Goal: Task Accomplishment & Management: Use online tool/utility

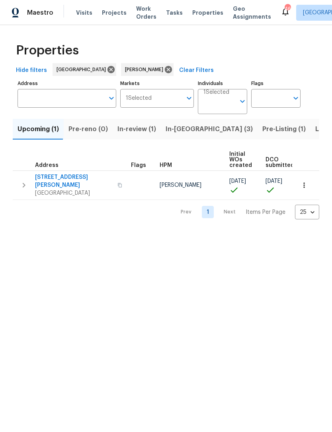
click at [51, 178] on span "[STREET_ADDRESS][PERSON_NAME]" at bounding box center [74, 181] width 78 height 16
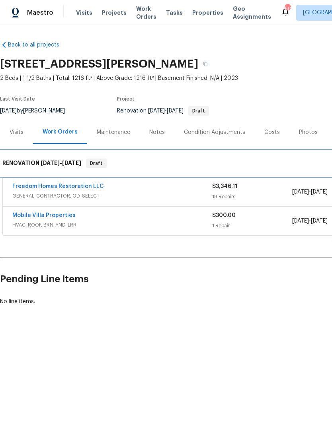
click at [35, 175] on div "RENOVATION [DATE] - [DATE] Draft" at bounding box center [225, 163] width 450 height 25
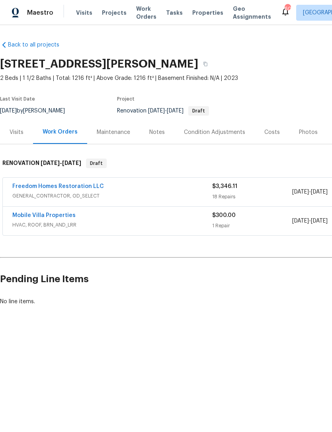
click at [46, 187] on link "Freedom Homes Restoration LLC" at bounding box center [58, 187] width 92 height 6
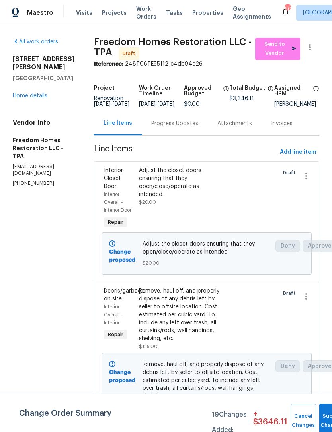
click at [162, 193] on div "Adjust the closet doors ensuring that they open/close/operate as intended." at bounding box center [180, 183] width 83 height 32
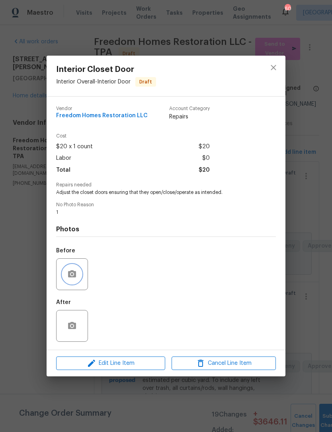
click at [65, 281] on button "button" at bounding box center [71, 274] width 19 height 19
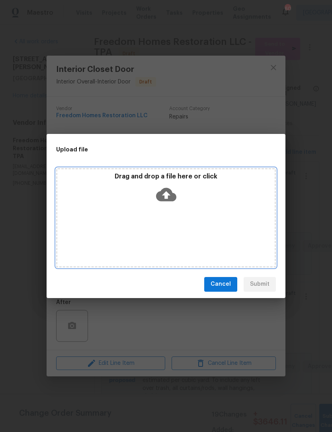
click at [141, 170] on div "Drag and drop a file here or click" at bounding box center [166, 217] width 220 height 99
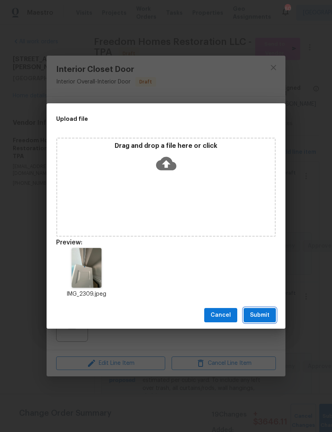
click at [255, 312] on span "Submit" at bounding box center [259, 316] width 19 height 10
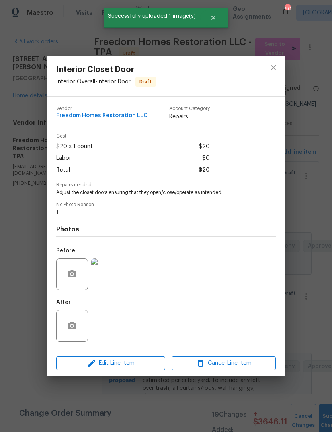
click at [32, 320] on div "Interior Closet Door Interior Overall - Interior Door Draft Vendor Freedom Home…" at bounding box center [166, 216] width 332 height 432
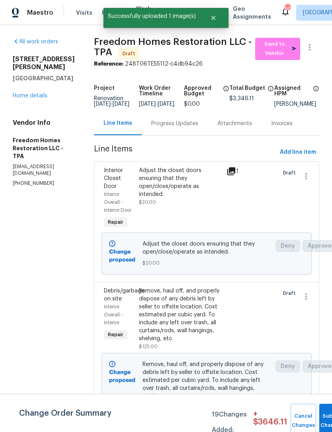
click at [181, 329] on div "Remove, haul off, and properly dispose of any debris left by seller to offsite …" at bounding box center [180, 315] width 83 height 56
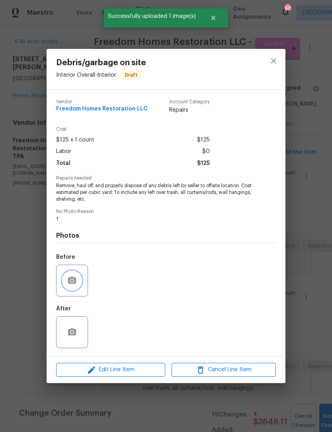
click at [74, 278] on icon "button" at bounding box center [72, 281] width 10 height 10
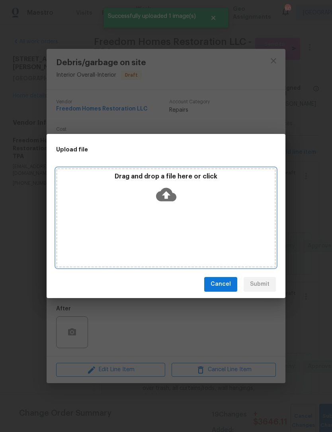
click at [129, 175] on p "Drag and drop a file here or click" at bounding box center [165, 177] width 217 height 8
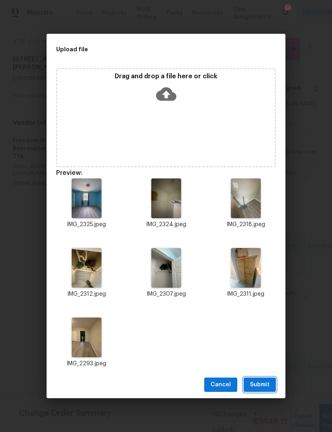
click at [253, 385] on span "Submit" at bounding box center [259, 385] width 19 height 10
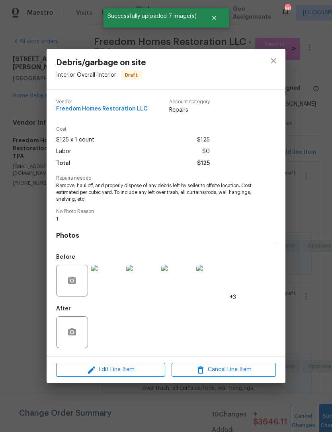
click at [37, 281] on div "Debris/garbage on site Interior Overall - Interior Draft Vendor Freedom Homes R…" at bounding box center [166, 216] width 332 height 432
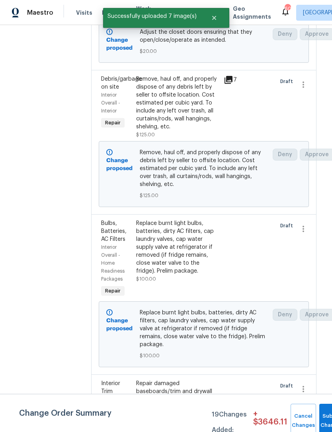
scroll to position [212, 2]
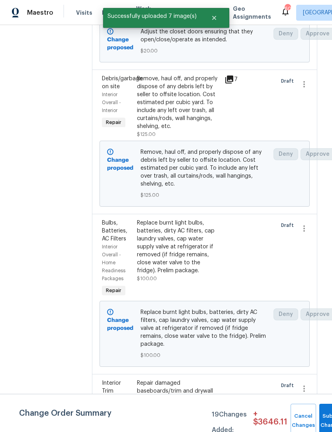
click at [174, 259] on div "Replace burnt light bulbs, batteries, dirty AC filters, cap laundry valves, cap…" at bounding box center [178, 247] width 83 height 56
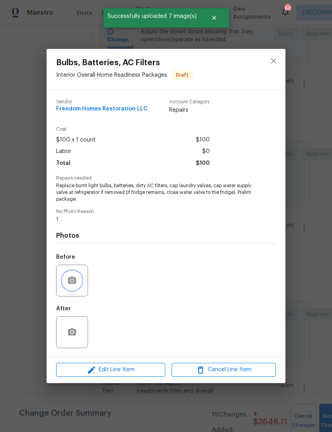
click at [79, 280] on button "button" at bounding box center [71, 280] width 19 height 19
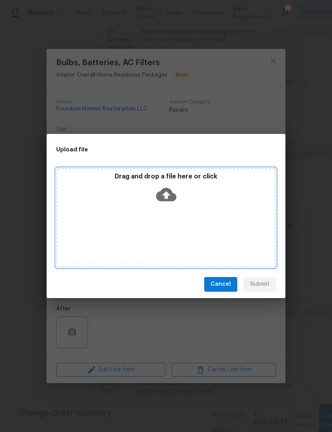
click at [133, 174] on p "Drag and drop a file here or click" at bounding box center [165, 177] width 217 height 8
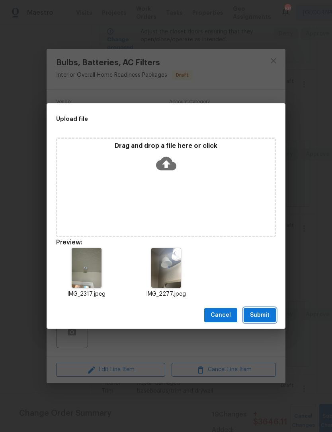
click at [254, 321] on button "Submit" at bounding box center [259, 315] width 32 height 15
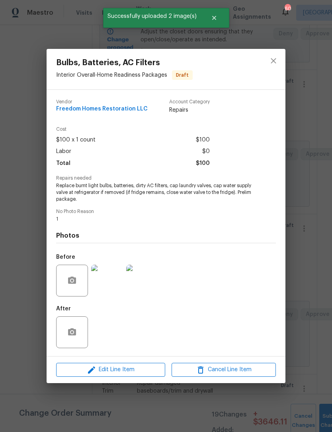
click at [33, 328] on div "Bulbs, Batteries, AC Filters Interior Overall - Home Readiness Packages Draft V…" at bounding box center [166, 216] width 332 height 432
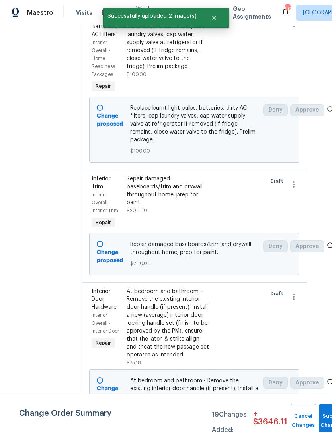
scroll to position [439, 9]
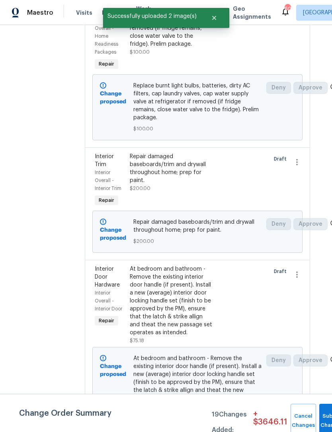
click at [150, 183] on div "Repair damaged baseboards/trim and drywall throughout home; prep for paint." at bounding box center [171, 169] width 83 height 32
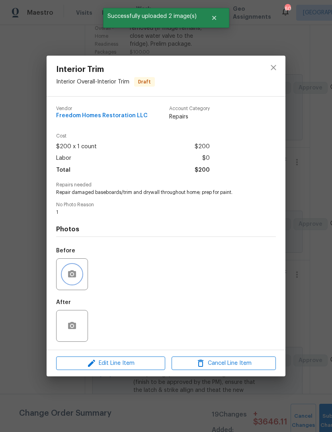
click at [73, 272] on icon "button" at bounding box center [72, 274] width 8 height 7
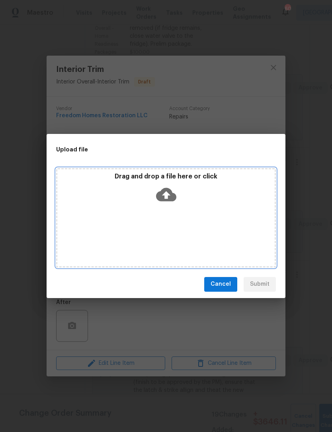
click at [147, 174] on p "Drag and drop a file here or click" at bounding box center [165, 177] width 217 height 8
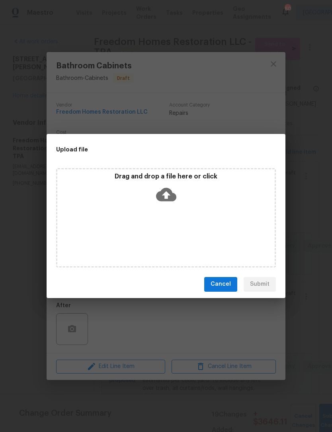
scroll to position [776, 0]
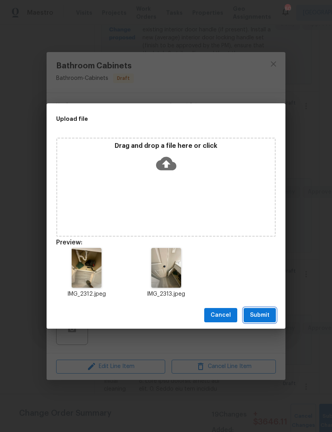
click at [257, 315] on span "Submit" at bounding box center [259, 316] width 19 height 10
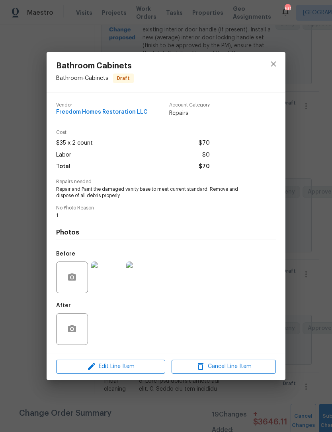
click at [312, 247] on div "Bathroom Cabinets Bathroom - Cabinets Draft Vendor Freedom Homes Restoration LL…" at bounding box center [166, 216] width 332 height 432
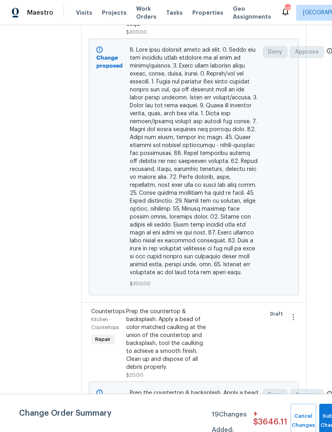
scroll to position [1498, 12]
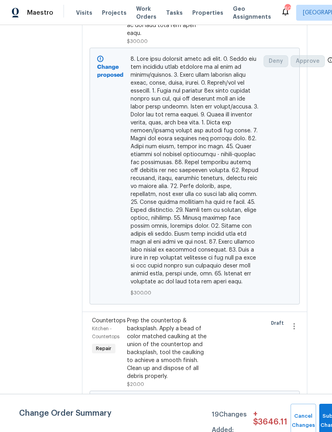
click at [150, 354] on div "Prep the countertop & backsplash. Apply a bead of color matched caulking at the…" at bounding box center [168, 349] width 83 height 64
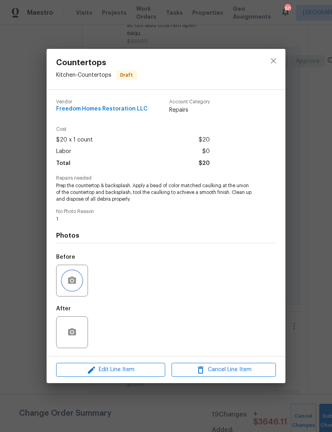
click at [74, 287] on button "button" at bounding box center [71, 280] width 19 height 19
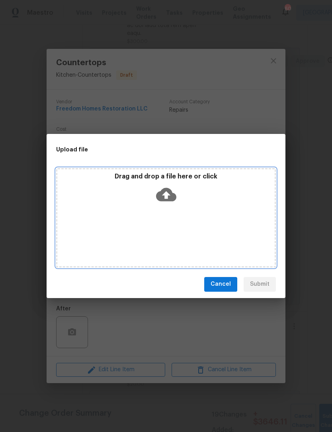
click at [142, 184] on div "Drag and drop a file here or click" at bounding box center [165, 190] width 217 height 34
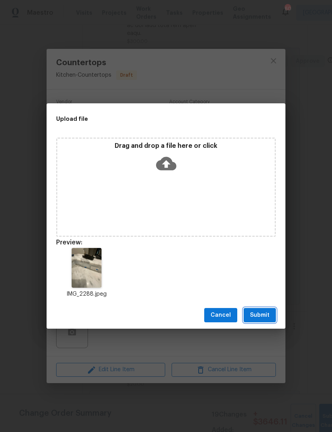
click at [255, 320] on span "Submit" at bounding box center [259, 316] width 19 height 10
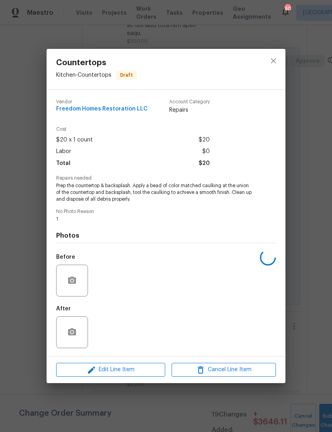
click at [33, 295] on div "Countertops Kitchen - Countertops Draft Vendor Freedom Homes Restoration LLC Ac…" at bounding box center [166, 216] width 332 height 432
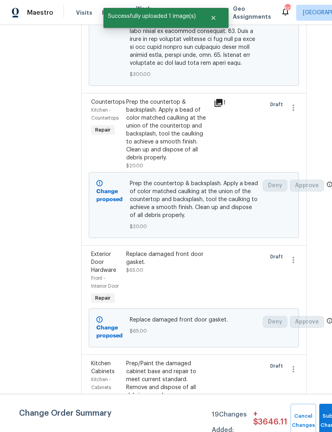
scroll to position [1717, 12]
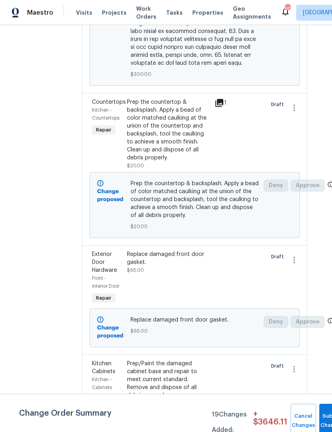
click at [146, 280] on div "Replace damaged front door gasket. $65.00" at bounding box center [169, 278] width 88 height 60
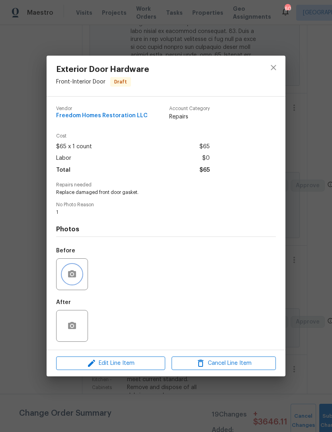
click at [76, 277] on icon "button" at bounding box center [72, 274] width 8 height 7
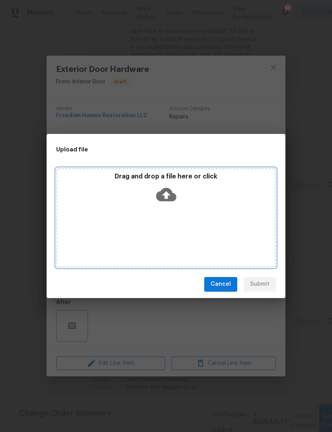
click at [135, 181] on p "Drag and drop a file here or click" at bounding box center [165, 177] width 217 height 8
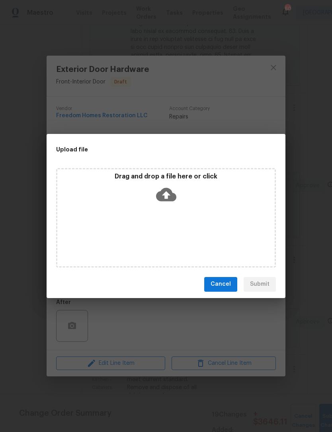
click at [106, 120] on div "Upload file Drag and drop a file here or click Cancel Submit" at bounding box center [166, 216] width 332 height 432
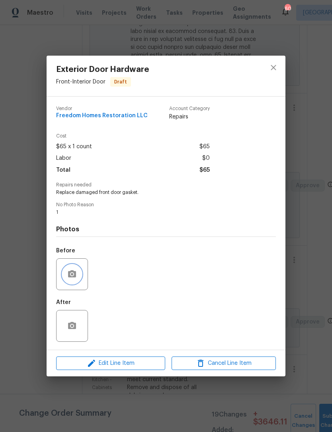
click at [72, 275] on circle "button" at bounding box center [72, 274] width 2 height 2
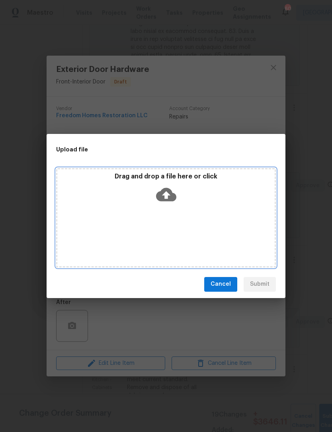
click at [158, 193] on icon at bounding box center [166, 195] width 20 height 14
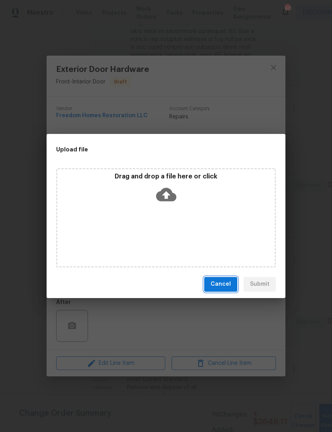
click at [210, 289] on button "Cancel" at bounding box center [220, 284] width 33 height 15
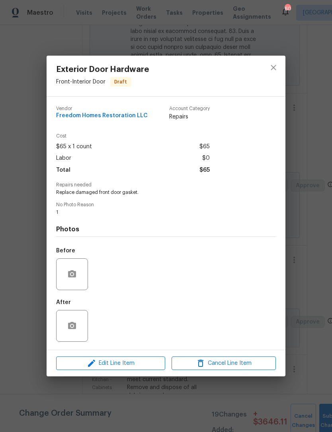
click at [33, 121] on div "Exterior Door Hardware Front - Interior Door Draft Vendor Freedom Homes Restora…" at bounding box center [166, 216] width 332 height 432
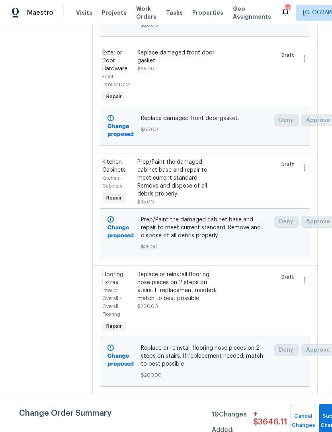
scroll to position [1919, 2]
click at [152, 190] on div "Prep/Paint the damaged cabinet base and repair to meet current standard. Remove…" at bounding box center [178, 178] width 83 height 40
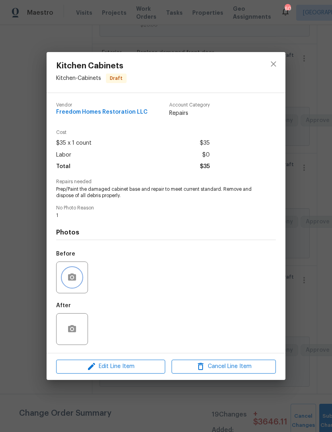
click at [63, 280] on button "button" at bounding box center [71, 277] width 19 height 19
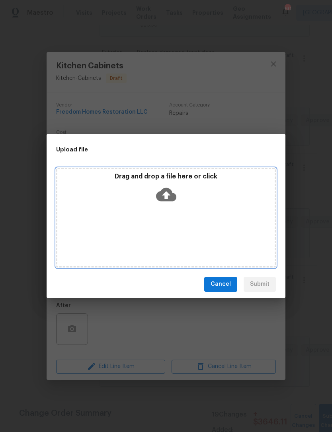
click at [125, 181] on p "Drag and drop a file here or click" at bounding box center [165, 177] width 217 height 8
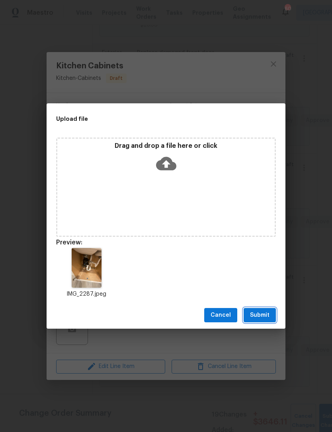
click at [251, 311] on span "Submit" at bounding box center [259, 316] width 19 height 10
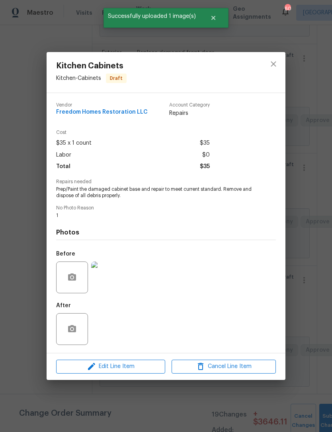
click at [34, 271] on div "Kitchen Cabinets Kitchen - Cabinets Draft Vendor Freedom Homes Restoration LLC …" at bounding box center [166, 216] width 332 height 432
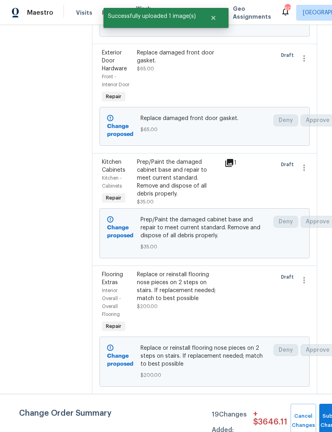
click at [165, 318] on div "Replace or reinstall flooring nose pieces on 2 steps on stairs. If replacement …" at bounding box center [178, 303] width 88 height 68
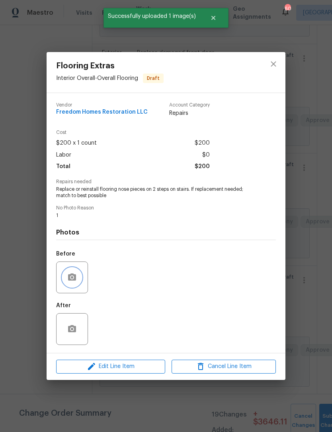
click at [70, 272] on button "button" at bounding box center [71, 277] width 19 height 19
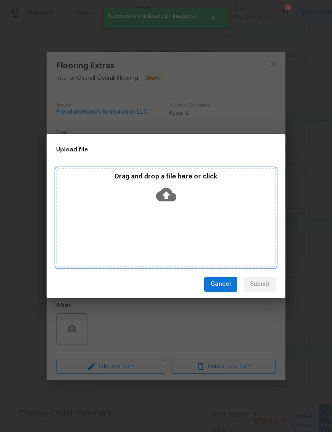
click at [138, 178] on p "Drag and drop a file here or click" at bounding box center [165, 177] width 217 height 8
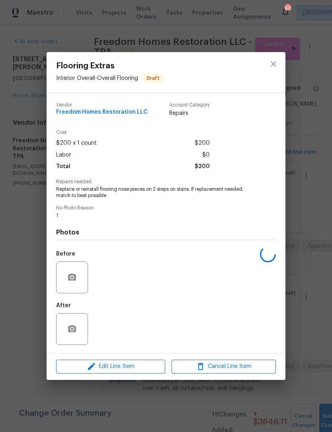
scroll to position [1919, 2]
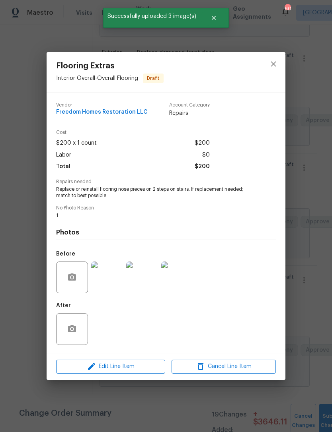
click at [29, 233] on div "Flooring Extras Interior Overall - Overall Flooring Draft Vendor Freedom Homes …" at bounding box center [166, 216] width 332 height 432
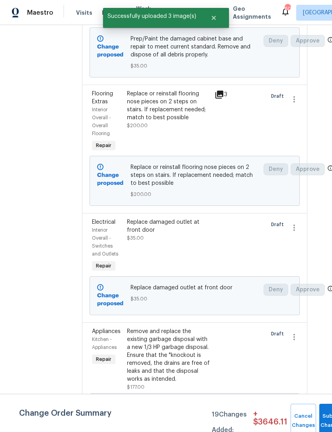
scroll to position [2103, 12]
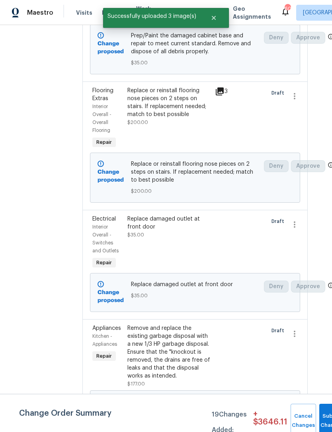
click at [151, 251] on div "Replace damaged outlet at front door $35.00" at bounding box center [169, 243] width 88 height 60
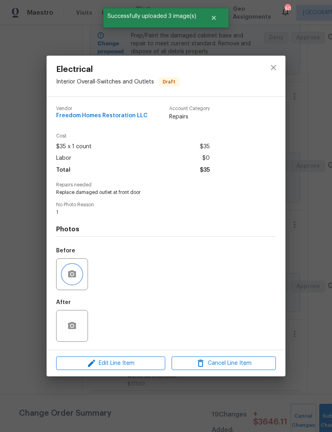
click at [69, 273] on icon "button" at bounding box center [72, 274] width 8 height 7
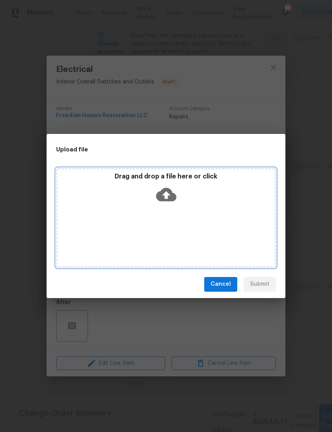
click at [153, 180] on p "Drag and drop a file here or click" at bounding box center [165, 177] width 217 height 8
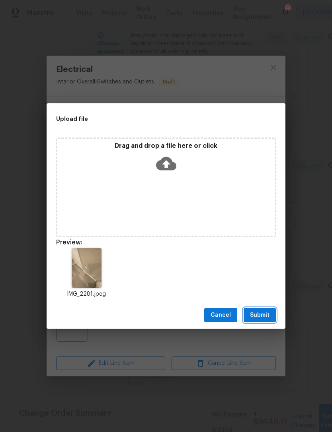
click at [257, 315] on span "Submit" at bounding box center [259, 316] width 19 height 10
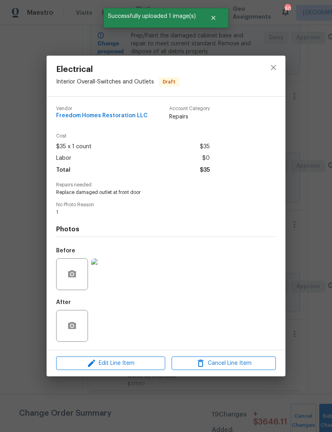
click at [27, 261] on div "Electrical Interior Overall - Switches and Outlets Draft Vendor Freedom Homes R…" at bounding box center [166, 216] width 332 height 432
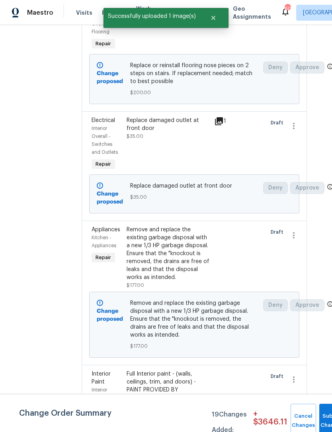
scroll to position [2202, 12]
click at [153, 274] on div "Remove and replace the existing garbage disposal with a new 1/3 HP garbage disp…" at bounding box center [168, 254] width 83 height 56
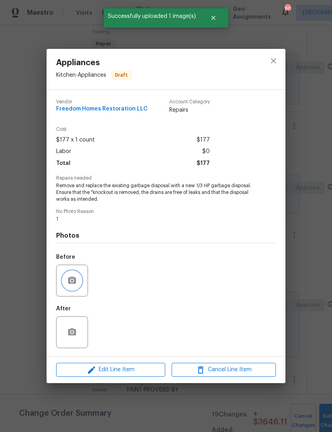
click at [71, 277] on button "button" at bounding box center [71, 280] width 19 height 19
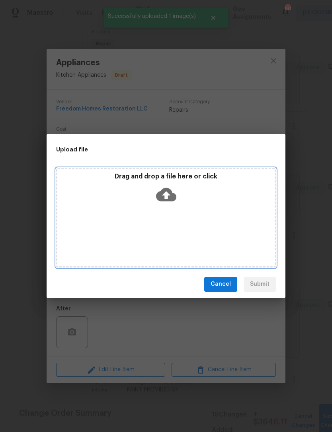
click at [133, 176] on p "Drag and drop a file here or click" at bounding box center [165, 177] width 217 height 8
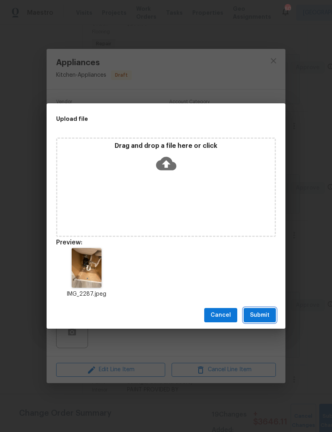
click at [254, 315] on span "Submit" at bounding box center [259, 316] width 19 height 10
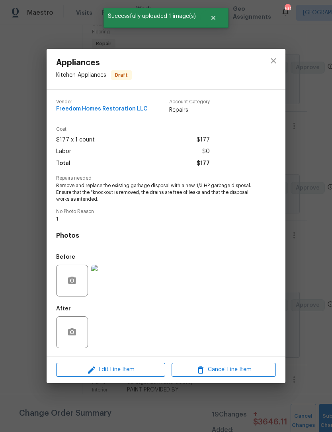
click at [27, 257] on div "Appliances Kitchen - Appliances Draft Vendor Freedom Homes Restoration LLC Acco…" at bounding box center [166, 216] width 332 height 432
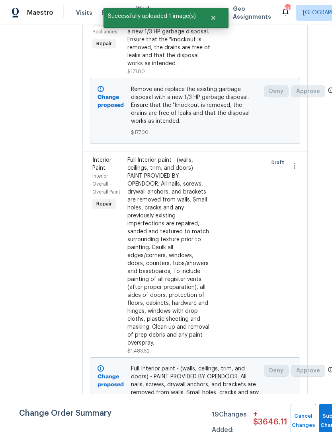
scroll to position [2418, 12]
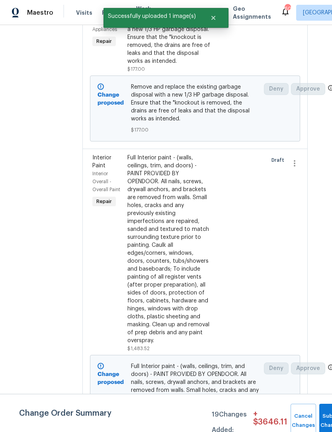
click at [114, 282] on div "Interior Paint Interior Overall - Overall Paint Repair" at bounding box center [107, 254] width 35 height 204
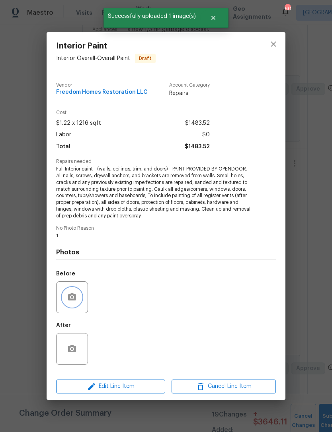
click at [73, 290] on button "button" at bounding box center [71, 297] width 19 height 19
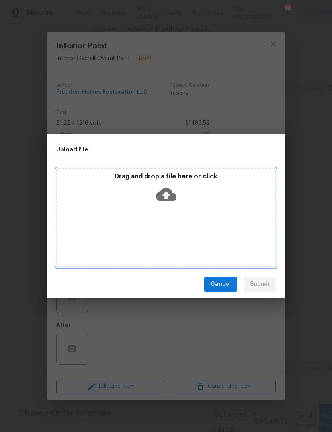
click at [136, 177] on p "Drag and drop a file here or click" at bounding box center [165, 177] width 217 height 8
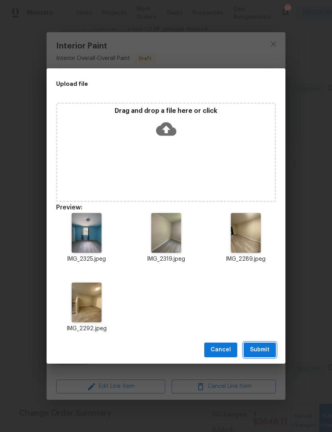
click at [258, 353] on span "Submit" at bounding box center [259, 350] width 19 height 10
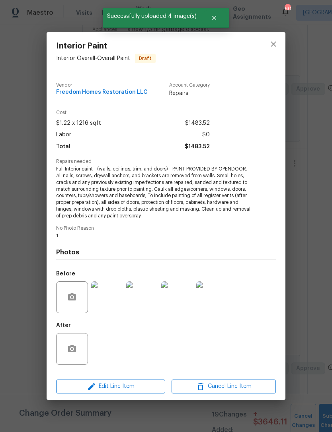
click at [34, 265] on div "Interior Paint Interior Overall - Overall Paint Draft Vendor Freedom Homes Rest…" at bounding box center [166, 216] width 332 height 432
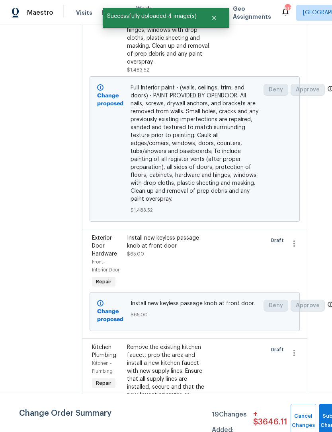
scroll to position [2701, 12]
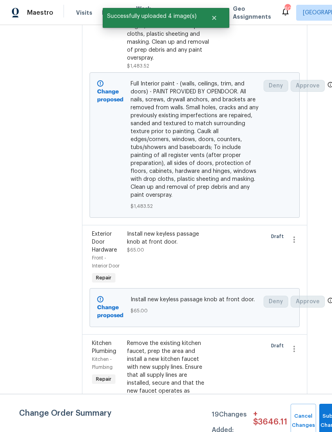
click at [149, 272] on div "Install new keyless passage knob at front door. $65.00" at bounding box center [169, 258] width 88 height 60
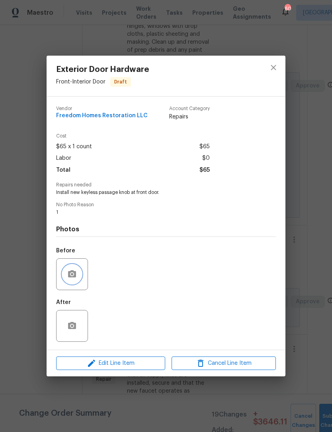
click at [80, 274] on button "button" at bounding box center [71, 274] width 19 height 19
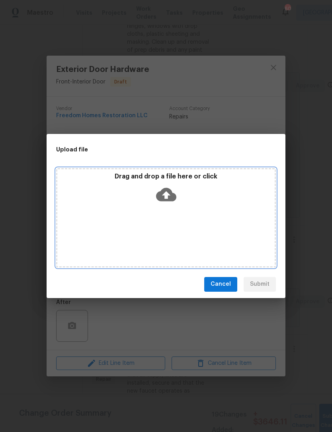
click at [134, 180] on p "Drag and drop a file here or click" at bounding box center [165, 177] width 217 height 8
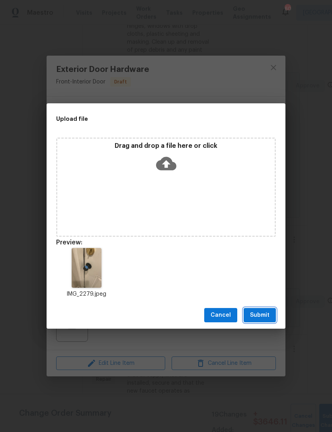
click at [265, 321] on button "Submit" at bounding box center [259, 315] width 32 height 15
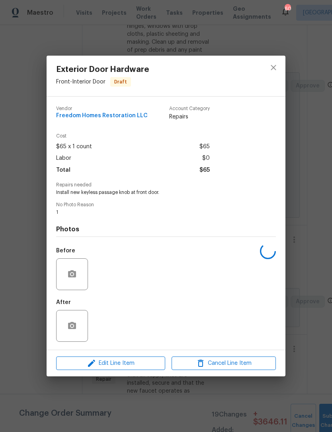
click at [24, 290] on div "Exterior Door Hardware Front - Interior Door Draft Vendor Freedom Homes Restora…" at bounding box center [166, 216] width 332 height 432
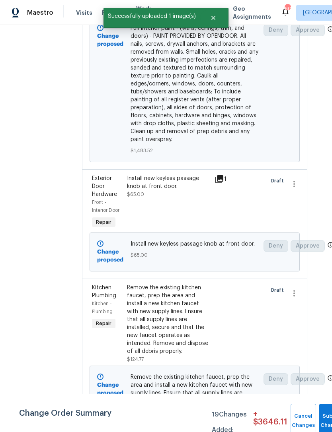
scroll to position [2779, 12]
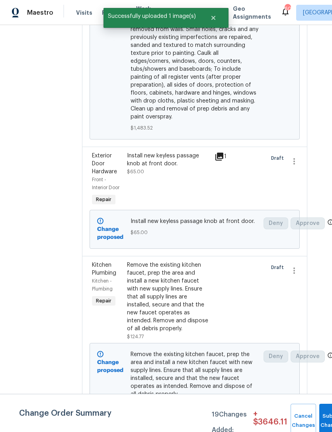
click at [135, 320] on div "Remove the existing kitchen faucet, prep the area and install a new kitchen fau…" at bounding box center [168, 297] width 83 height 72
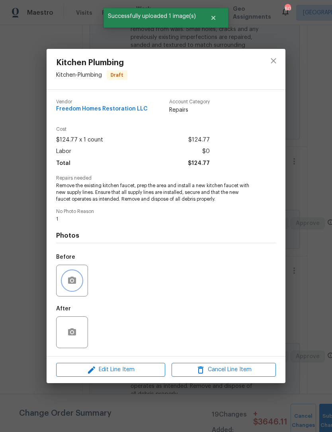
click at [74, 284] on icon "button" at bounding box center [72, 280] width 8 height 7
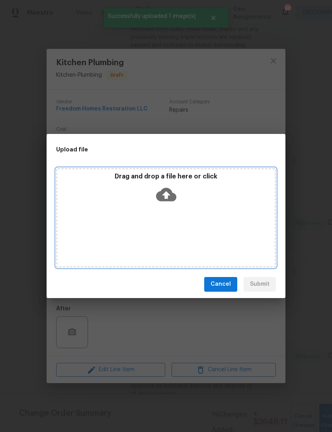
click at [132, 178] on p "Drag and drop a file here or click" at bounding box center [165, 177] width 217 height 8
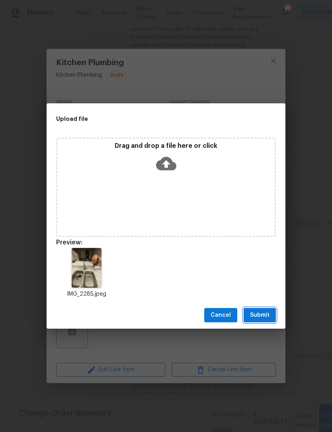
click at [253, 320] on button "Submit" at bounding box center [259, 315] width 32 height 15
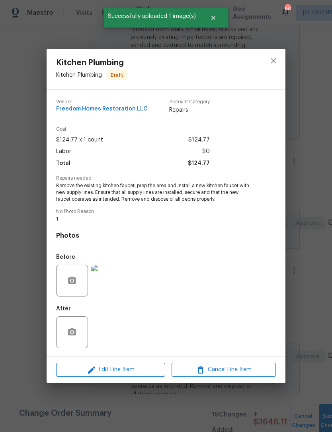
click at [29, 283] on div "Kitchen Plumbing Kitchen - Plumbing Draft Vendor Freedom Homes Restoration LLC …" at bounding box center [166, 216] width 332 height 432
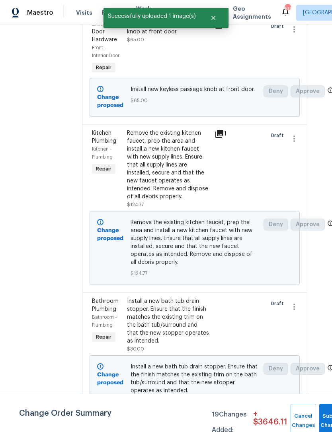
scroll to position [2911, 12]
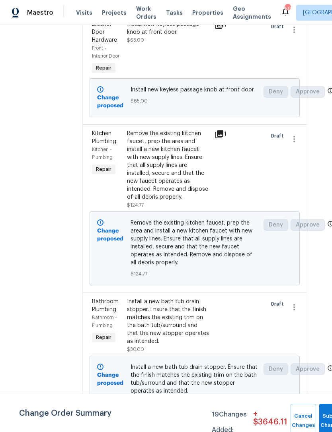
click at [151, 339] on div "Install a new bath tub drain stopper. Ensure that the finish matches the existi…" at bounding box center [168, 322] width 83 height 48
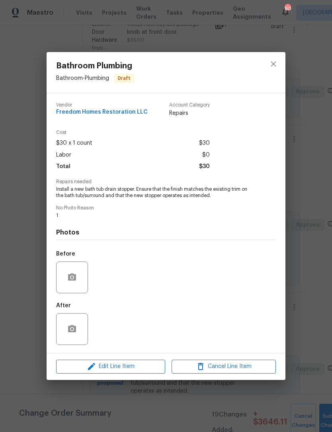
click at [34, 279] on div "Bathroom Plumbing Bathroom - Plumbing Draft Vendor Freedom Homes Restoration LL…" at bounding box center [166, 216] width 332 height 432
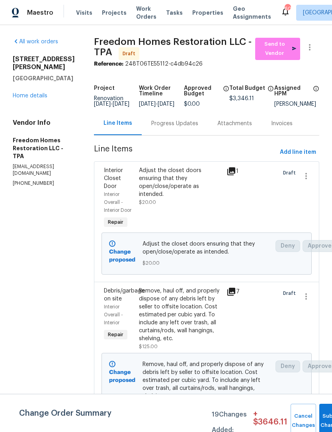
scroll to position [2911, 12]
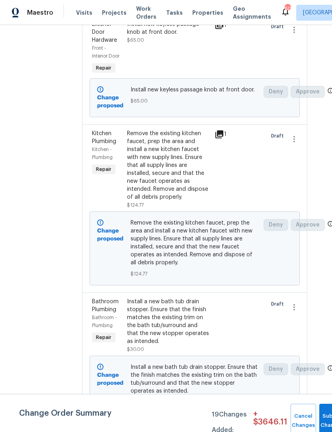
click at [151, 333] on div "Install a new bath tub drain stopper. Ensure that the finish matches the existi…" at bounding box center [168, 322] width 83 height 48
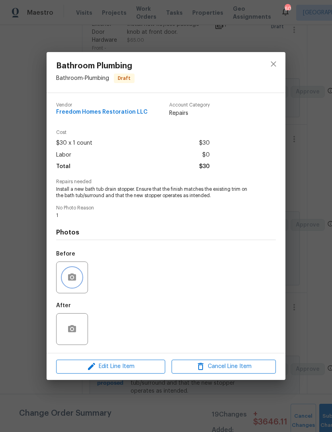
click at [72, 279] on circle "button" at bounding box center [72, 278] width 2 height 2
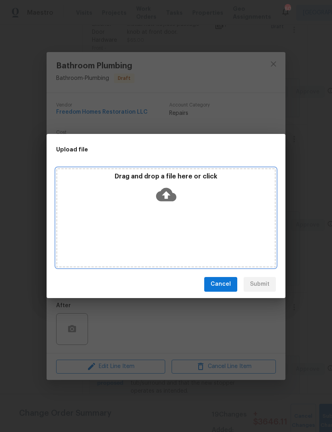
click at [143, 177] on p "Drag and drop a file here or click" at bounding box center [165, 177] width 217 height 8
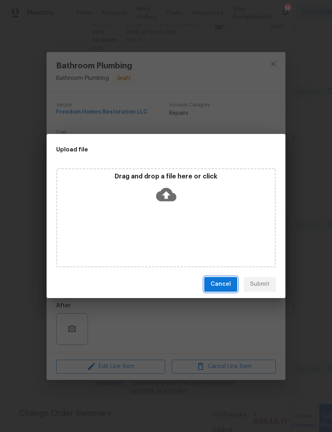
click at [216, 279] on button "Cancel" at bounding box center [220, 284] width 33 height 15
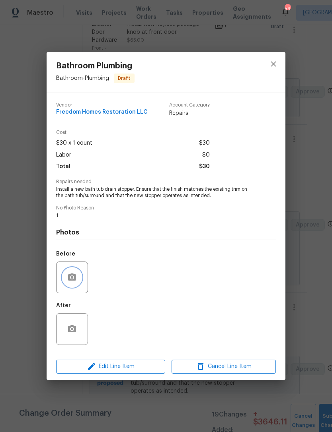
click at [71, 271] on button "button" at bounding box center [71, 277] width 19 height 19
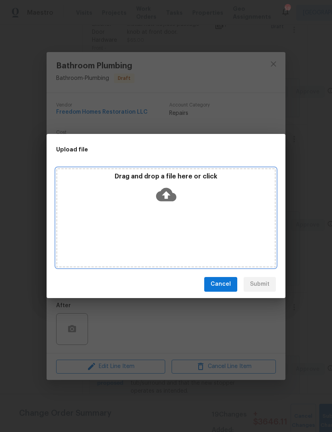
click at [143, 181] on p "Drag and drop a file here or click" at bounding box center [165, 177] width 217 height 8
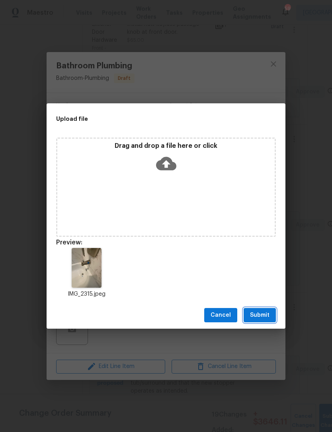
click at [256, 322] on button "Submit" at bounding box center [259, 315] width 32 height 15
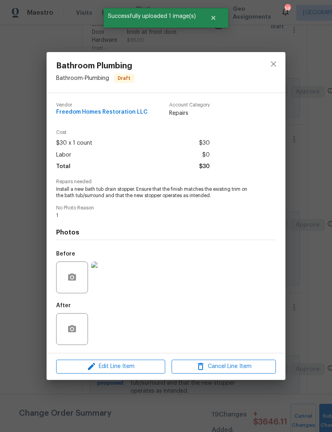
click at [31, 198] on div "Bathroom Plumbing Bathroom - Plumbing Draft Vendor Freedom Homes Restoration LL…" at bounding box center [166, 216] width 332 height 432
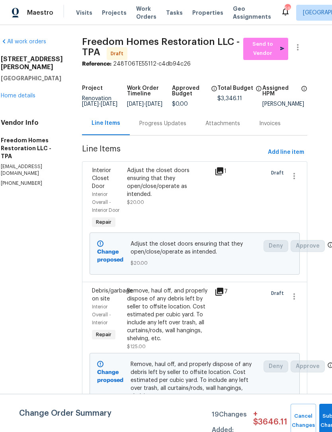
scroll to position [0, 12]
click at [22, 93] on link "Home details" at bounding box center [18, 96] width 35 height 6
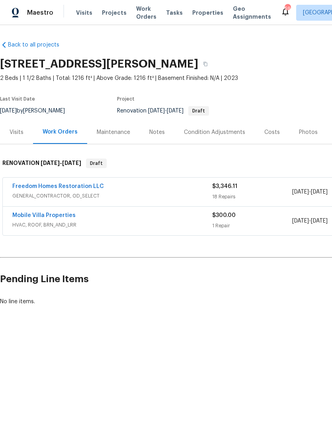
click at [146, 360] on html "Maestro Visits Projects Work Orders Tasks Properties Geo Assignments 59 [GEOGRA…" at bounding box center [166, 180] width 332 height 360
